Goal: Use online tool/utility: Utilize a website feature to perform a specific function

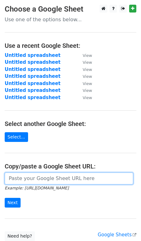
click at [23, 177] on input "url" at bounding box center [69, 178] width 129 height 12
paste input "[URL][DOMAIN_NAME]"
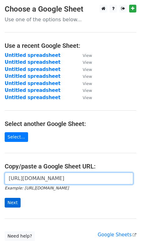
type input "[URL][DOMAIN_NAME]"
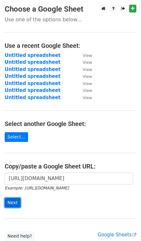
click at [11, 200] on input "Next" at bounding box center [13, 203] width 16 height 10
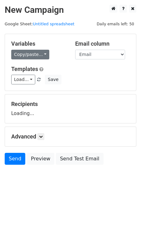
click at [22, 54] on link "Copy/paste..." at bounding box center [30, 55] width 38 height 10
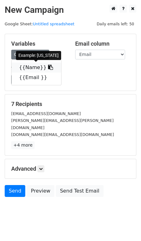
click at [29, 66] on link "{{Name}}" at bounding box center [37, 67] width 50 height 10
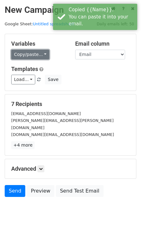
click at [27, 56] on link "Copy/paste..." at bounding box center [30, 55] width 38 height 10
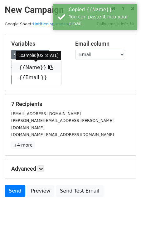
click at [27, 66] on link "{{Name}}" at bounding box center [37, 67] width 50 height 10
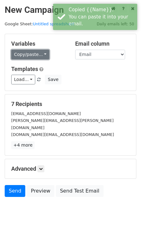
click at [26, 54] on link "Copy/paste..." at bounding box center [30, 55] width 38 height 10
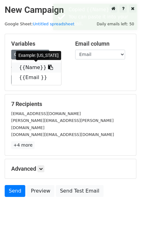
click at [26, 66] on link "{{Name}}" at bounding box center [37, 67] width 50 height 10
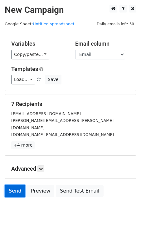
click at [14, 185] on link "Send" at bounding box center [15, 191] width 21 height 12
